Goal: Find specific page/section: Find specific page/section

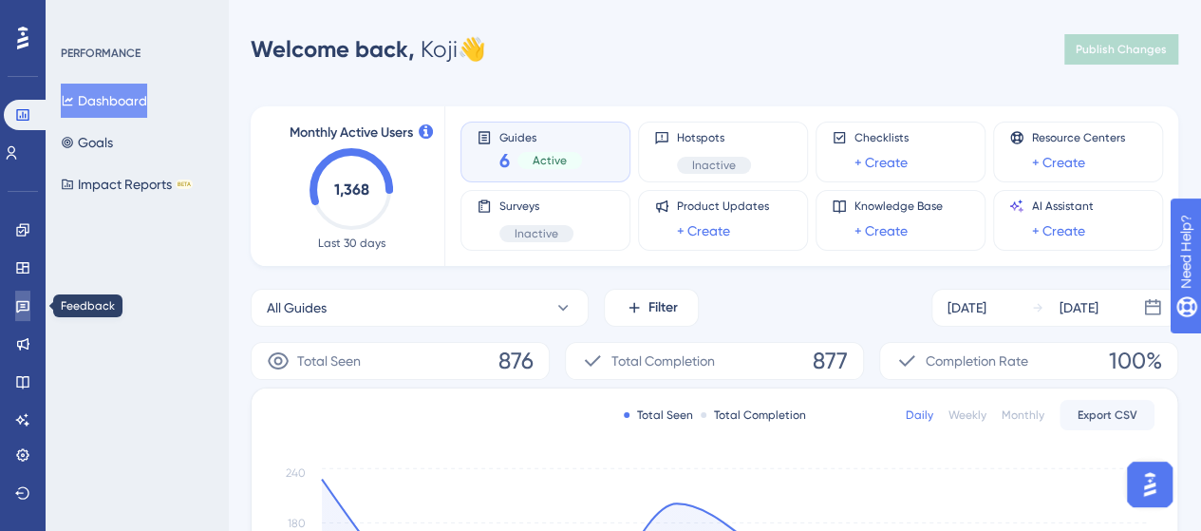
click at [22, 294] on link at bounding box center [22, 306] width 15 height 30
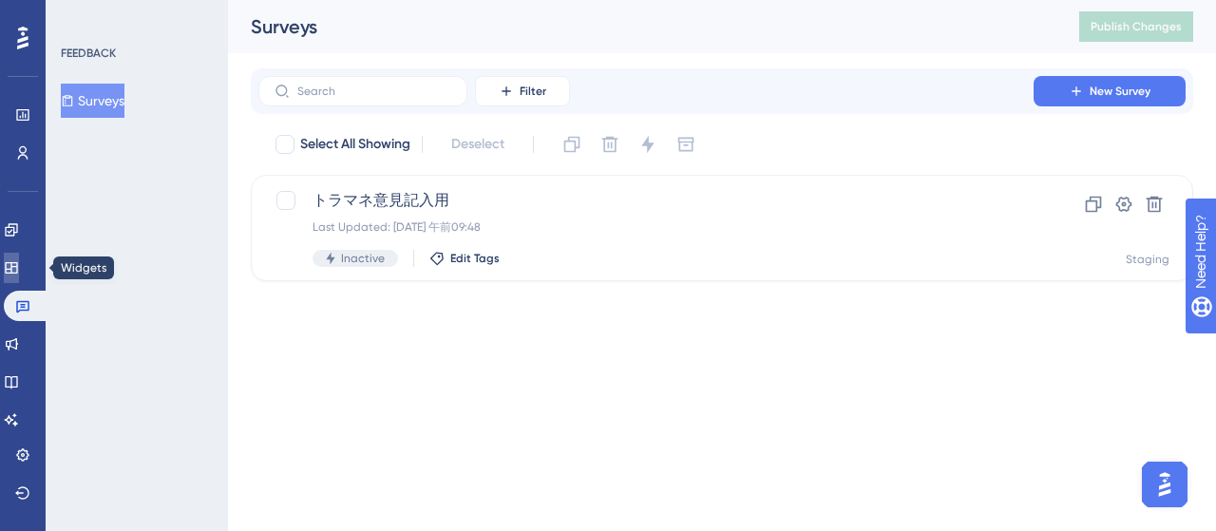
click at [19, 260] on icon at bounding box center [11, 267] width 15 height 15
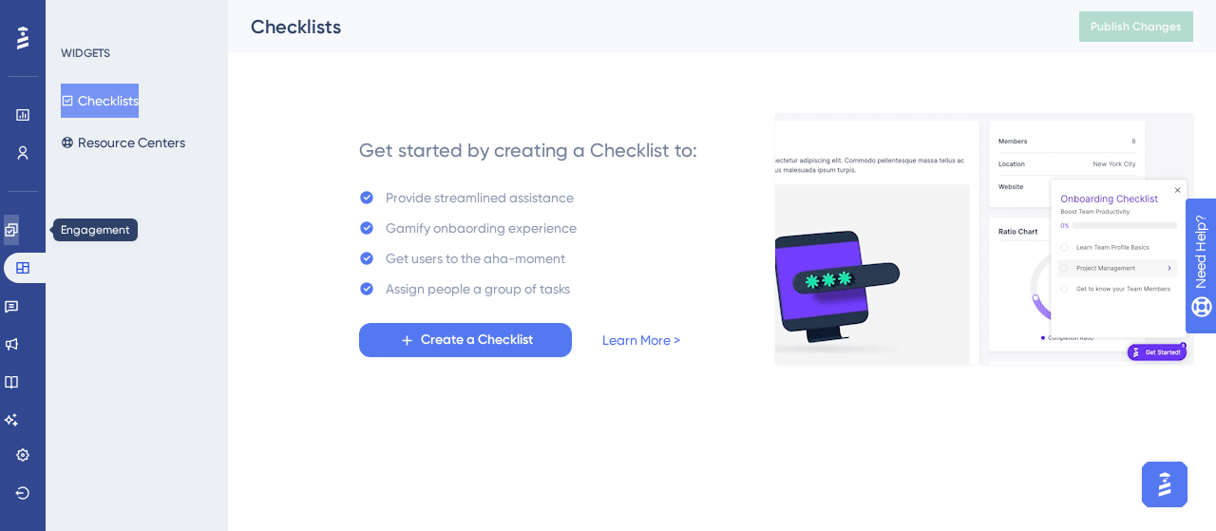
click at [19, 225] on link at bounding box center [11, 230] width 15 height 30
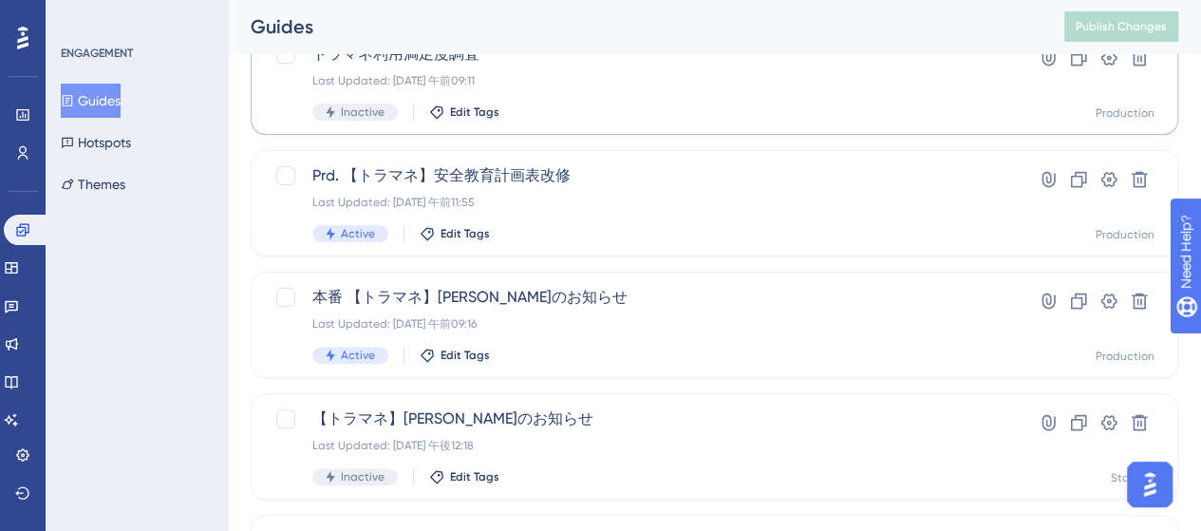
scroll to position [190, 0]
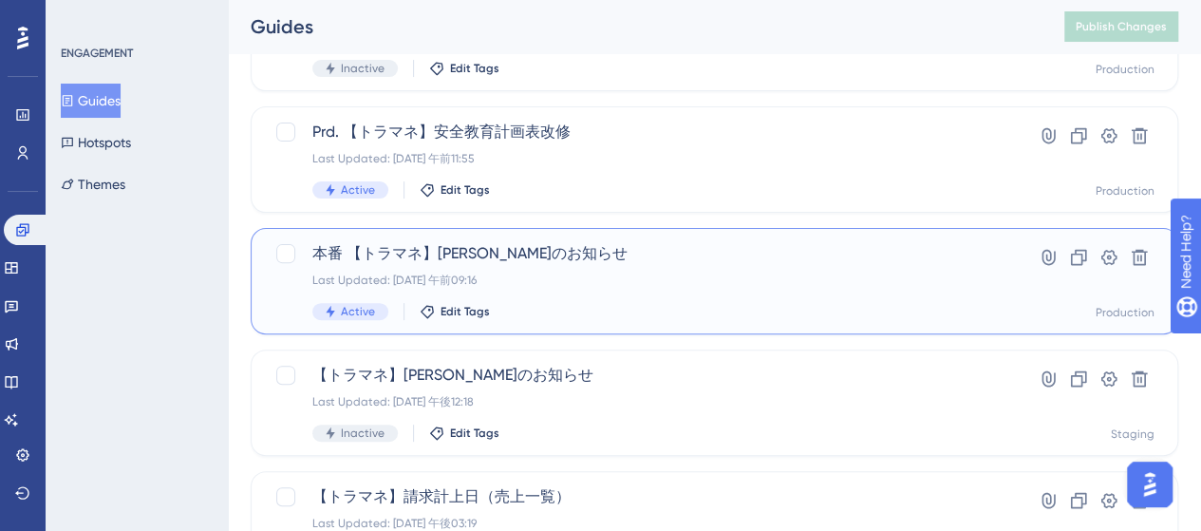
click at [629, 268] on div "本番 【トラマネ】セミナーのお知らせ Last Updated: 2025年9月12日 午前09:16 Active Edit Tags" at bounding box center [638, 281] width 652 height 78
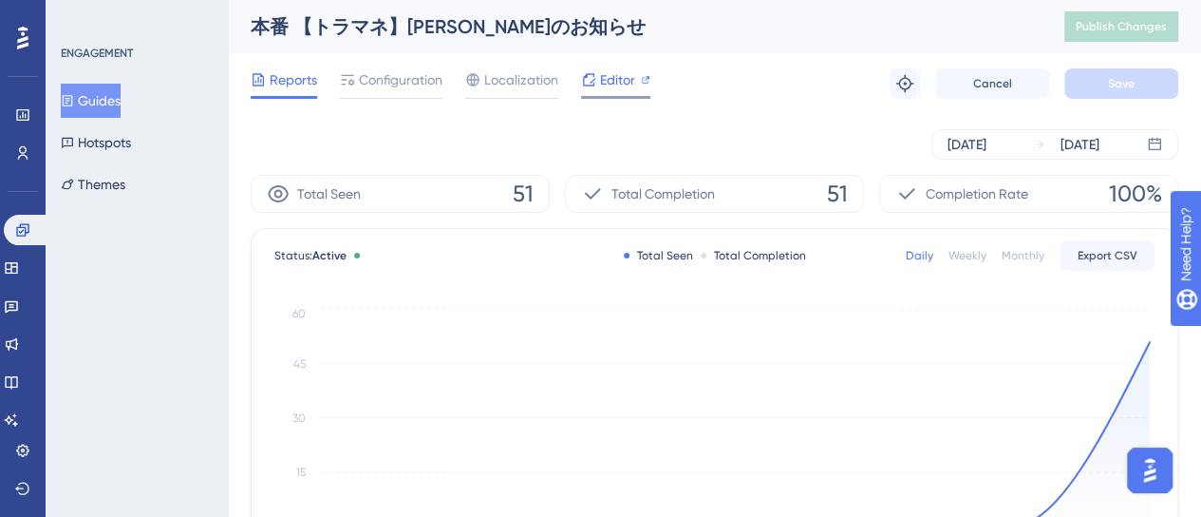
click at [619, 88] on span "Editor" at bounding box center [617, 79] width 35 height 23
